Goal: Task Accomplishment & Management: Use online tool/utility

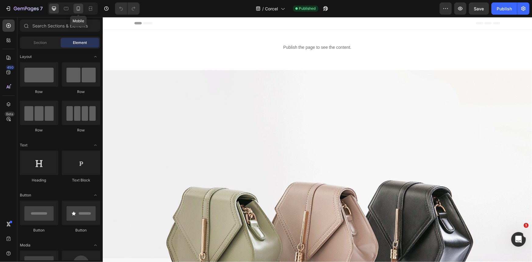
click at [75, 7] on icon at bounding box center [78, 8] width 6 height 6
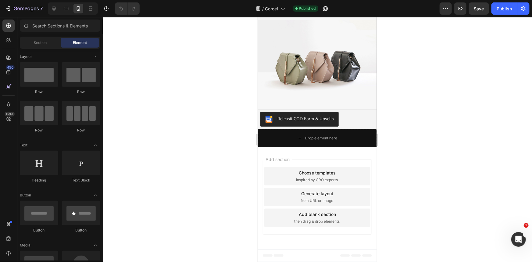
scroll to position [2059, 0]
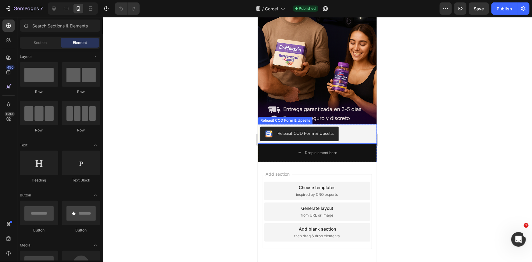
click at [329, 71] on img at bounding box center [317, 17] width 119 height 211
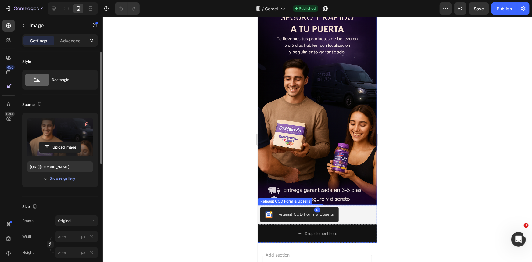
scroll to position [1976, 0]
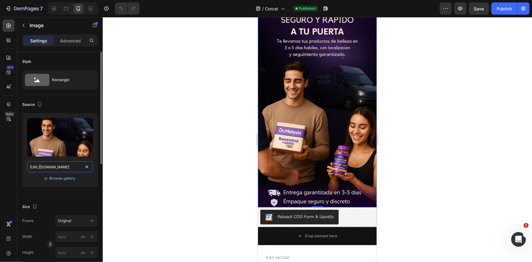
click at [67, 168] on input "[URL][DOMAIN_NAME]" at bounding box center [60, 166] width 66 height 11
paste input "66de7804-a8ff-4631-a78e-61ee0472e1cf"
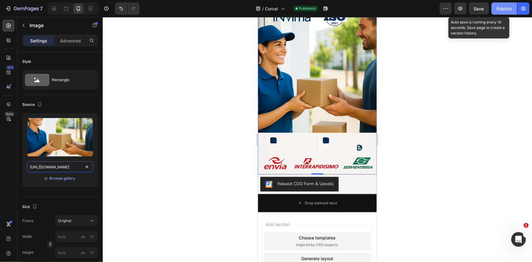
type input "[URL][DOMAIN_NAME]"
click at [504, 9] on div "Publish" at bounding box center [504, 8] width 15 height 6
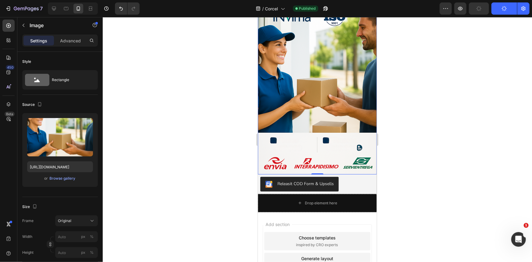
scroll to position [0, 0]
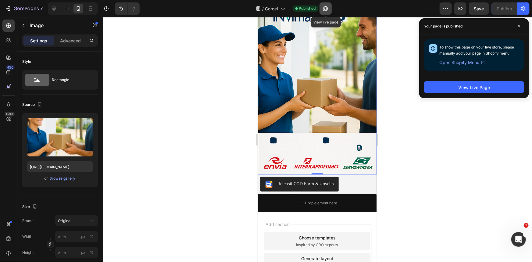
click at [331, 9] on button "button" at bounding box center [326, 8] width 12 height 12
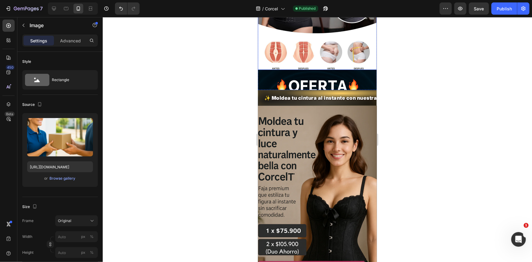
scroll to position [194, 0]
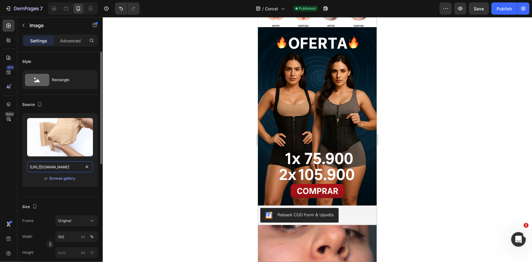
click at [68, 166] on input "[URL][DOMAIN_NAME]" at bounding box center [60, 166] width 66 height 11
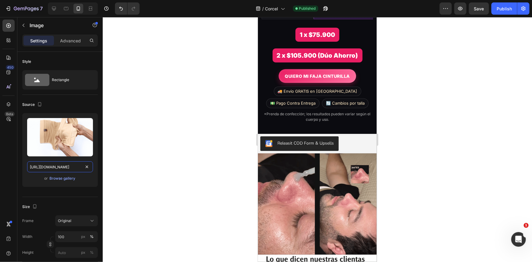
scroll to position [1498, 0]
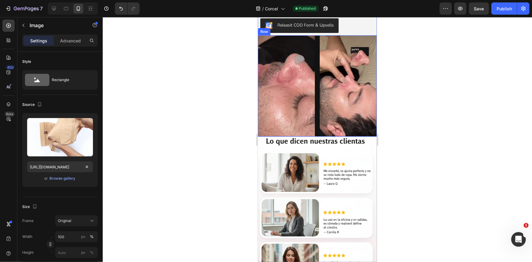
click at [314, 118] on div "Image Image Row" at bounding box center [317, 85] width 119 height 101
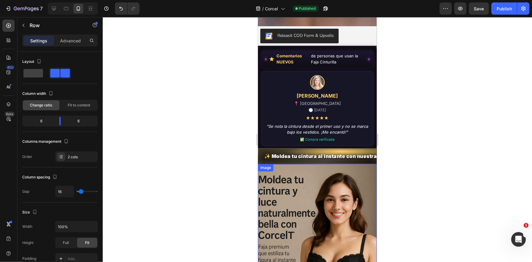
scroll to position [721, 0]
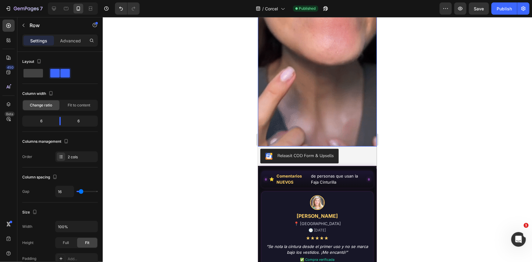
click at [318, 97] on img at bounding box center [317, 40] width 119 height 211
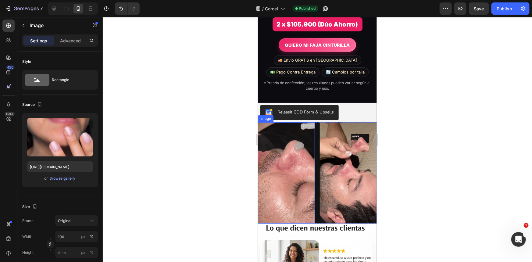
scroll to position [1470, 0]
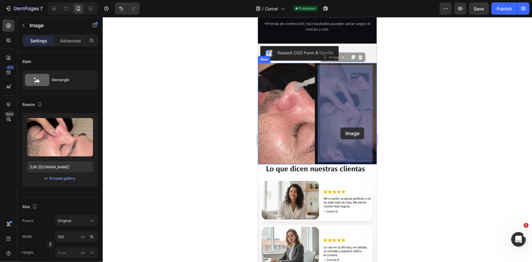
drag, startPoint x: 343, startPoint y: 136, endPoint x: 340, endPoint y: 127, distance: 8.9
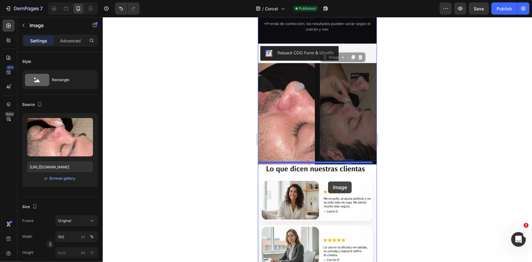
drag, startPoint x: 346, startPoint y: 91, endPoint x: 328, endPoint y: 181, distance: 92.4
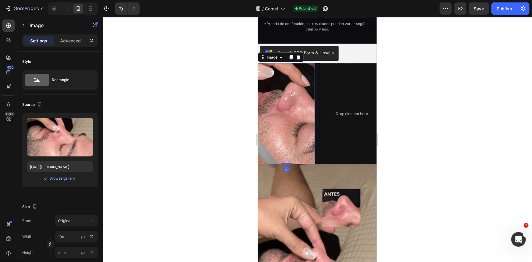
click at [301, 119] on img at bounding box center [286, 113] width 57 height 101
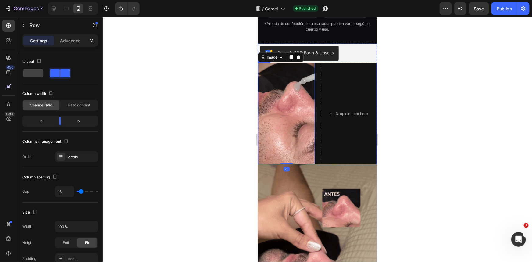
click at [317, 108] on div "Image 0 Drop element here Row" at bounding box center [317, 113] width 119 height 101
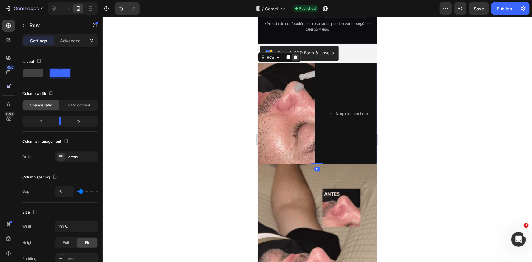
click at [292, 59] on div at bounding box center [295, 56] width 7 height 7
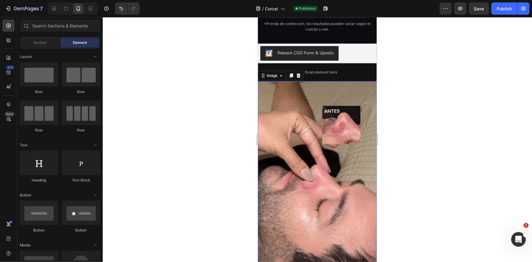
click at [304, 164] on img at bounding box center [317, 186] width 119 height 211
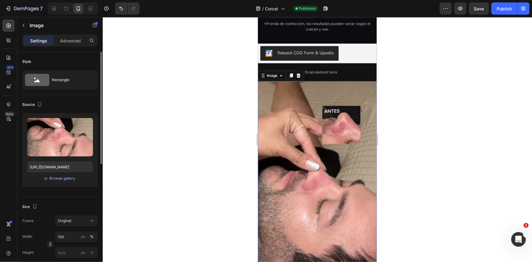
click at [55, 161] on div "Upload Image [URL][DOMAIN_NAME] or Browse gallery" at bounding box center [60, 150] width 76 height 74
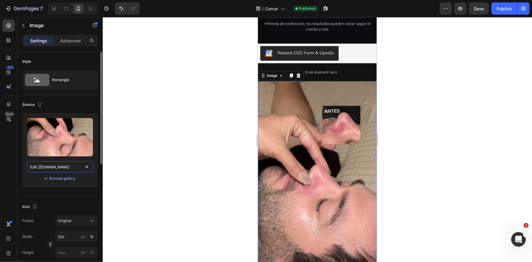
click at [56, 164] on input "[URL][DOMAIN_NAME]" at bounding box center [60, 166] width 66 height 11
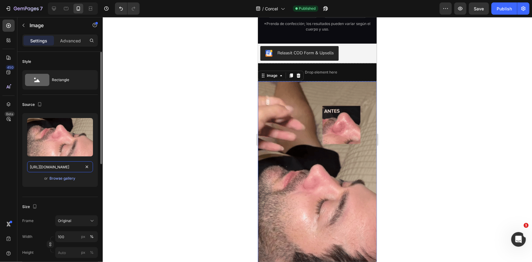
paste input "[DOMAIN_NAME][URL]"
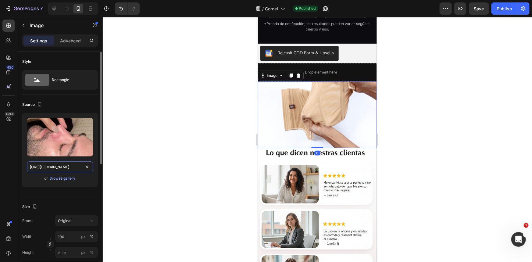
scroll to position [0, 318]
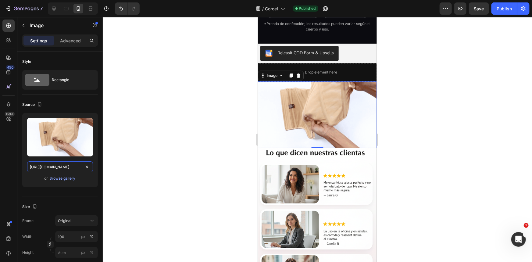
type input "[URL][DOMAIN_NAME]"
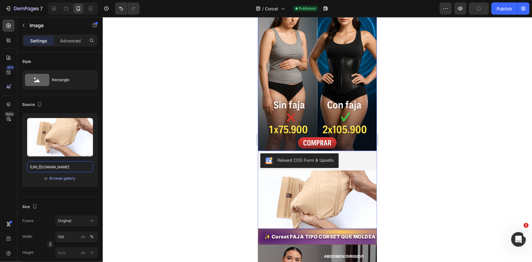
scroll to position [166, 0]
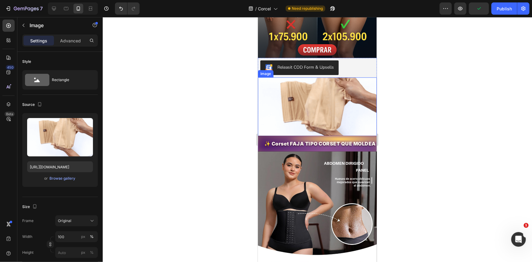
click at [311, 122] on img at bounding box center [317, 110] width 119 height 67
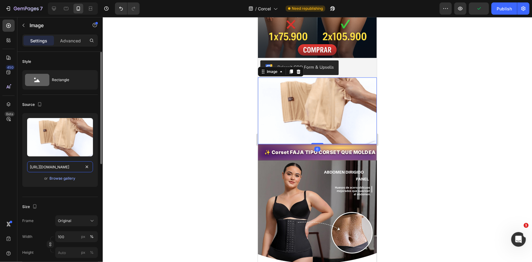
click at [49, 169] on input "[URL][DOMAIN_NAME]" at bounding box center [60, 166] width 66 height 11
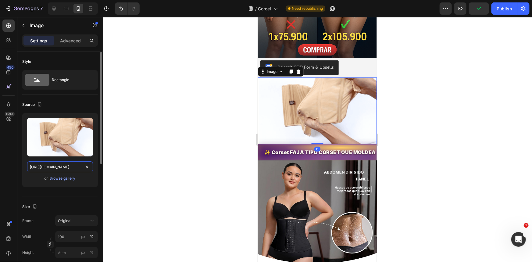
paste input "[DOMAIN_NAME][URL]"
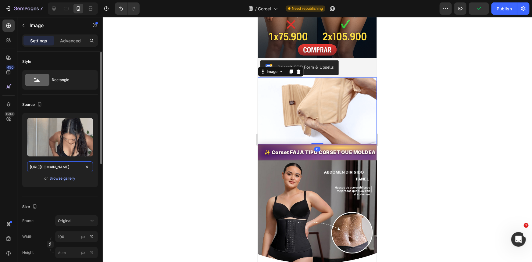
scroll to position [0, 316]
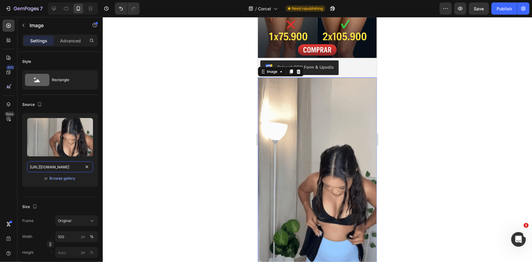
type input "[URL][DOMAIN_NAME]"
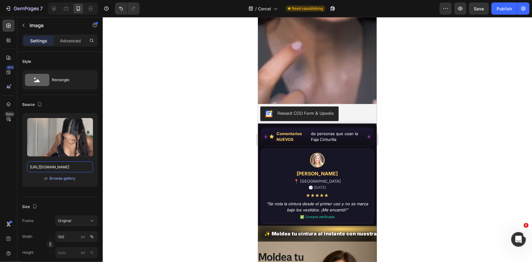
scroll to position [804, 0]
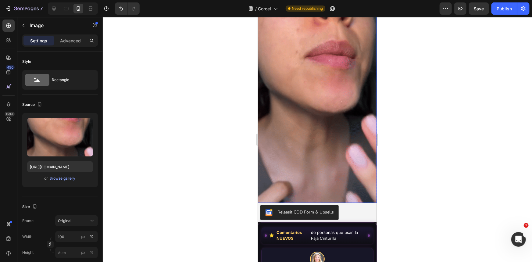
click at [329, 85] on img at bounding box center [317, 96] width 119 height 211
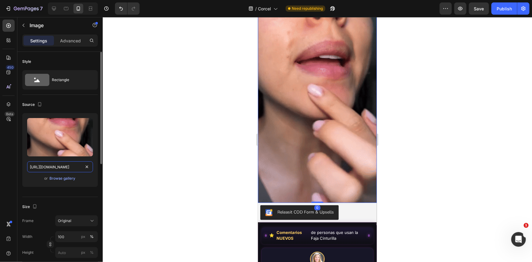
click at [67, 164] on input "[URL][DOMAIN_NAME]" at bounding box center [60, 166] width 66 height 11
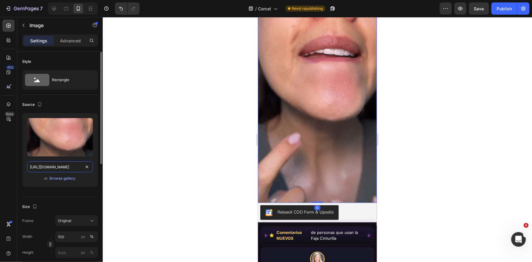
paste input "[DOMAIN_NAME][URL]"
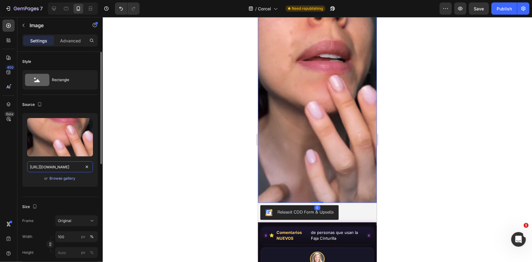
type input "[URL][DOMAIN_NAME]"
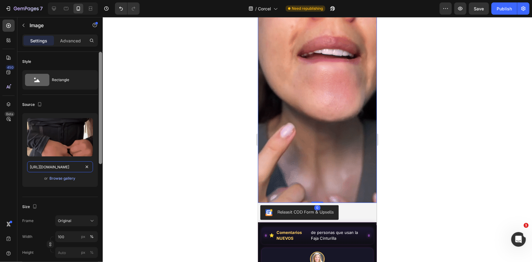
scroll to position [0, 318]
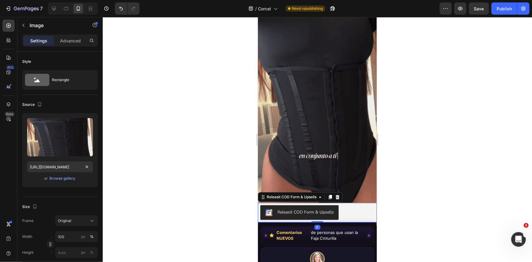
click at [329, 205] on button "Releasit COD Form & Upsells" at bounding box center [299, 212] width 78 height 15
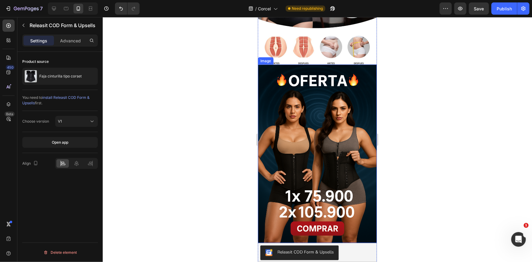
scroll to position [582, 0]
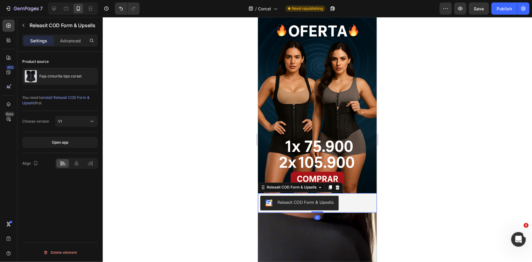
click at [315, 199] on div "Releasit COD Form & Upsells" at bounding box center [299, 202] width 69 height 7
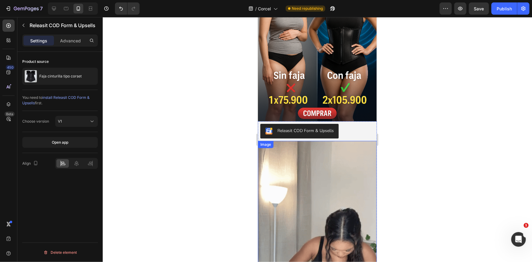
scroll to position [0, 0]
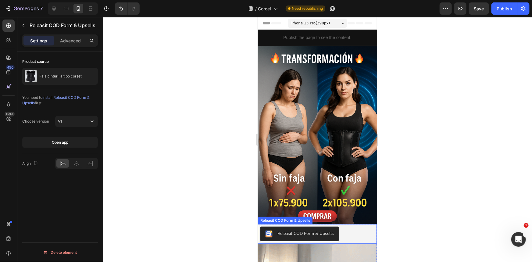
click at [307, 230] on div "Releasit COD Form & Upsells" at bounding box center [305, 233] width 56 height 6
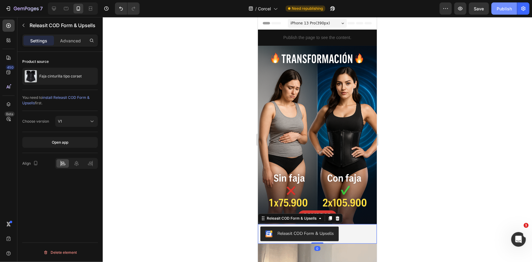
click at [509, 12] on button "Publish" at bounding box center [505, 8] width 26 height 12
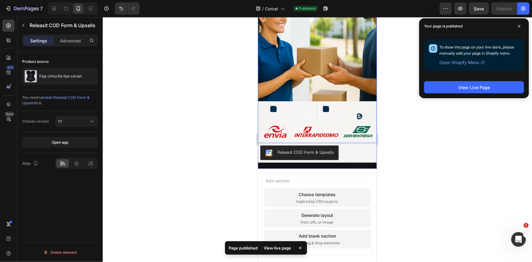
scroll to position [1963, 0]
